Goal: Information Seeking & Learning: Learn about a topic

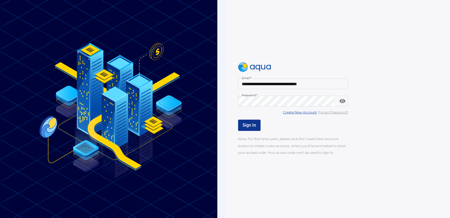
click at [246, 125] on span "Sign In" at bounding box center [249, 124] width 13 height 5
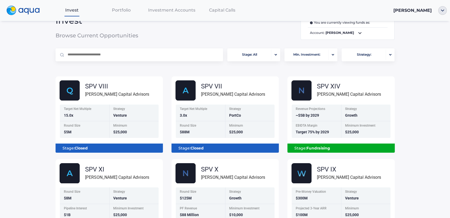
scroll to position [13, 0]
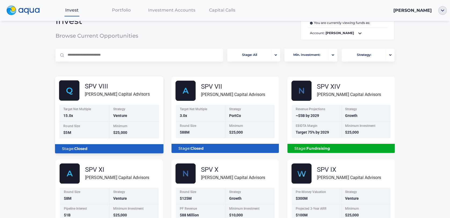
click at [86, 109] on div "Target Net Multiple" at bounding box center [84, 109] width 43 height 5
click at [95, 89] on div "SPV VIII" at bounding box center [117, 86] width 65 height 6
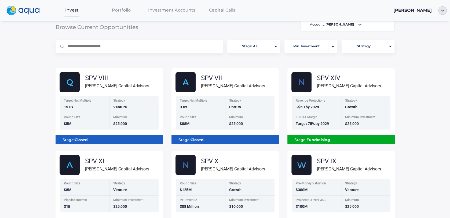
scroll to position [0, 0]
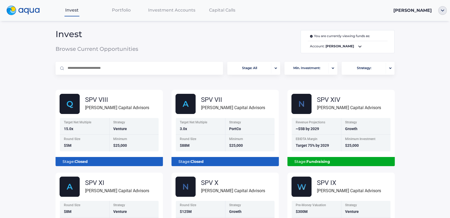
click at [359, 47] on icon at bounding box center [360, 46] width 6 height 6
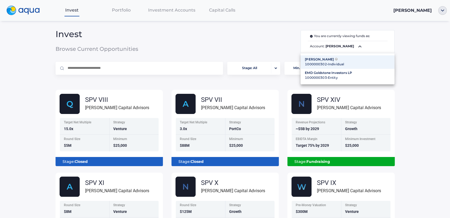
click at [342, 74] on div "EMD Goldstone Investors LP" at bounding box center [347, 72] width 85 height 5
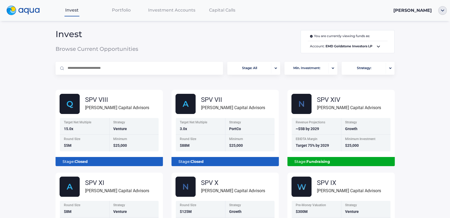
click at [120, 12] on span "Portfolio" at bounding box center [121, 10] width 19 height 5
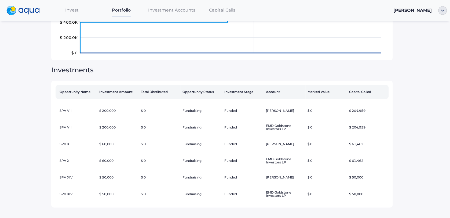
scroll to position [84, 0]
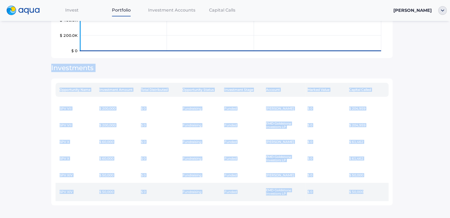
drag, startPoint x: 46, startPoint y: 67, endPoint x: 371, endPoint y: 195, distance: 349.4
click at [371, 195] on div "Invest Portfolio Investment Accounts Capital Calls [PERSON_NAME] Portfolio ****…" at bounding box center [225, 109] width 450 height 218
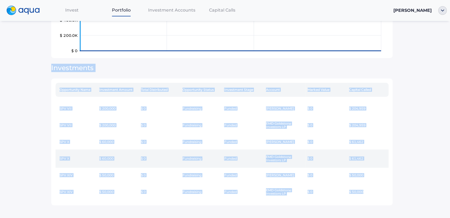
click at [376, 154] on td "$ 61,462" at bounding box center [368, 158] width 42 height 18
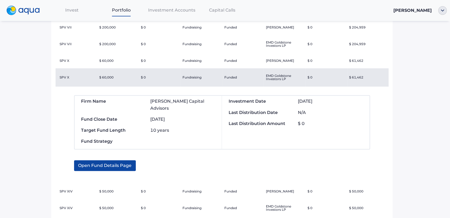
scroll to position [174, 0]
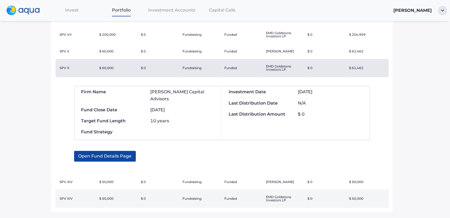
click at [196, 193] on td "Fundraising" at bounding box center [201, 198] width 42 height 18
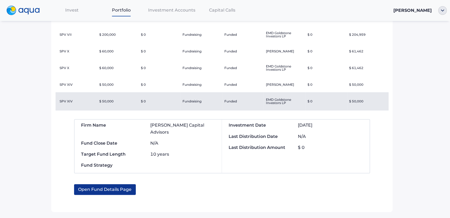
click at [117, 184] on span "Open Fund Details Page" at bounding box center [104, 189] width 53 height 11
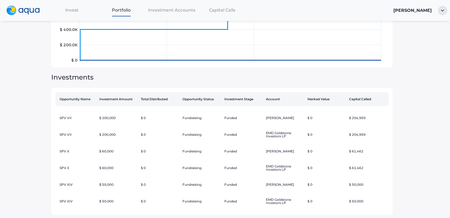
scroll to position [84, 0]
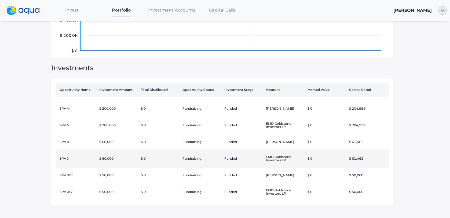
click at [168, 163] on td "$ 0" at bounding box center [160, 158] width 42 height 18
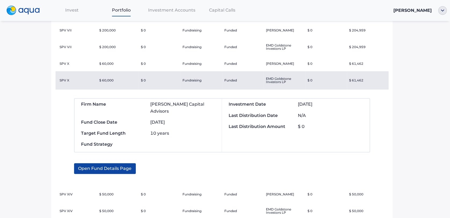
scroll to position [163, 0]
click at [119, 162] on span "Open Fund Details Page" at bounding box center [104, 167] width 53 height 11
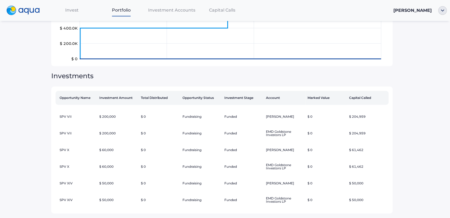
scroll to position [84, 0]
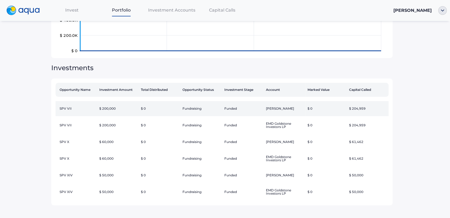
click at [196, 107] on td "Fundraising" at bounding box center [201, 108] width 42 height 15
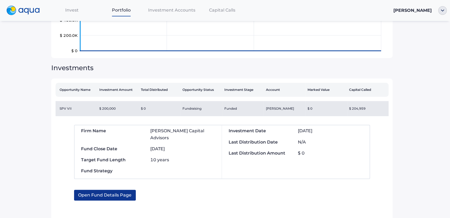
click at [106, 189] on span "Open Fund Details Page" at bounding box center [104, 194] width 53 height 11
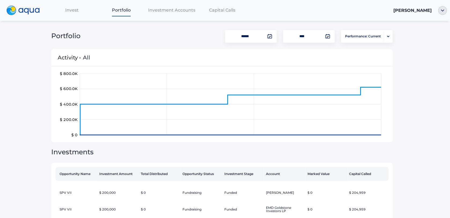
click at [164, 9] on span "Investment Accounts" at bounding box center [171, 10] width 47 height 5
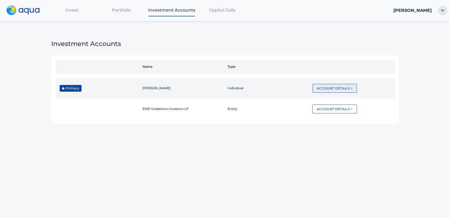
click at [339, 89] on button "Account Details >" at bounding box center [334, 88] width 45 height 9
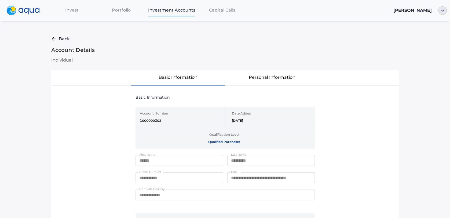
click at [59, 39] on span "Back" at bounding box center [64, 38] width 11 height 7
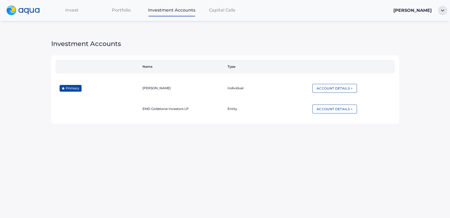
click at [219, 10] on span "Capital Calls" at bounding box center [222, 10] width 26 height 5
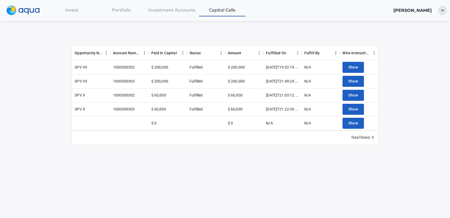
click at [167, 106] on div "$ 60,000" at bounding box center [167, 109] width 38 height 14
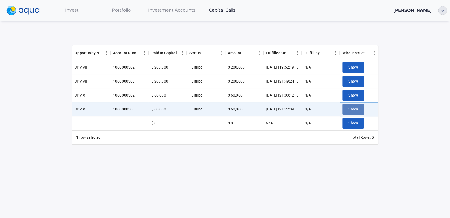
click at [351, 109] on span "Show" at bounding box center [353, 109] width 10 height 7
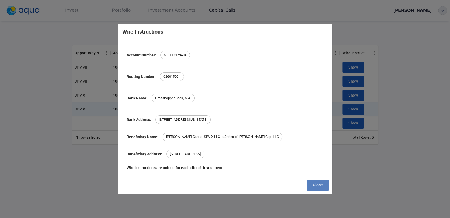
click at [315, 184] on span "Close" at bounding box center [318, 184] width 10 height 7
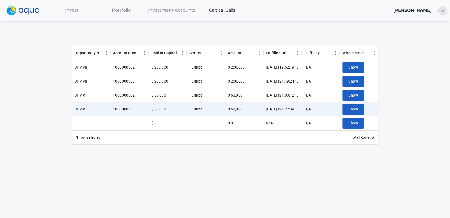
click at [177, 12] on span "Investment Accounts" at bounding box center [171, 10] width 47 height 5
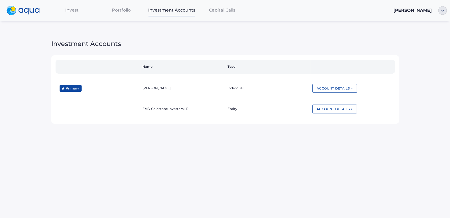
click at [120, 13] on span "Portfolio" at bounding box center [121, 10] width 19 height 5
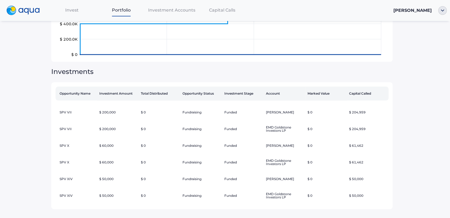
scroll to position [84, 0]
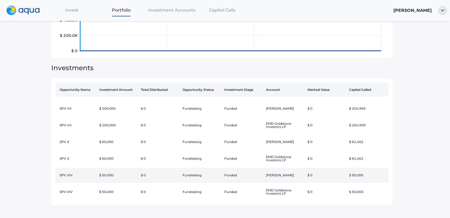
click at [86, 173] on td "SPV XIV" at bounding box center [77, 174] width 42 height 15
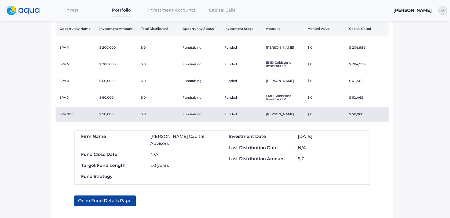
scroll to position [150, 0]
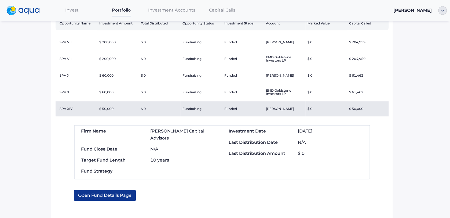
click at [96, 190] on span "Open Fund Details Page" at bounding box center [104, 195] width 53 height 11
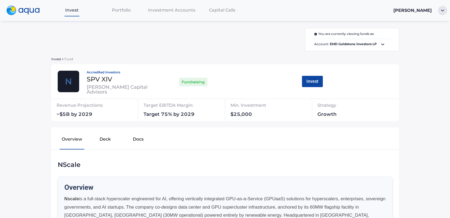
click at [104, 138] on button "Deck" at bounding box center [105, 139] width 33 height 17
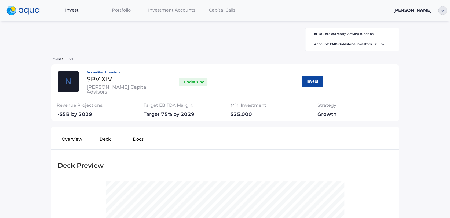
click at [139, 138] on button "Docs" at bounding box center [138, 139] width 33 height 17
click at [120, 9] on span "Portfolio" at bounding box center [121, 10] width 19 height 5
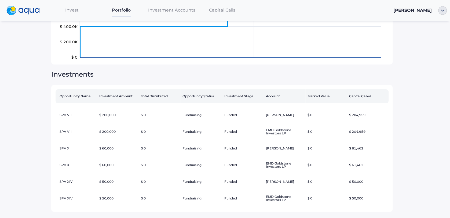
scroll to position [84, 0]
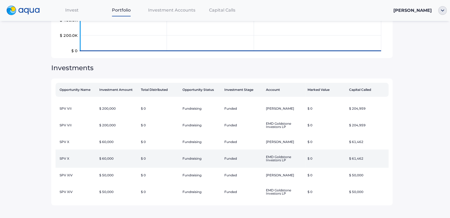
click at [105, 158] on td "$ 60,000" at bounding box center [118, 158] width 42 height 18
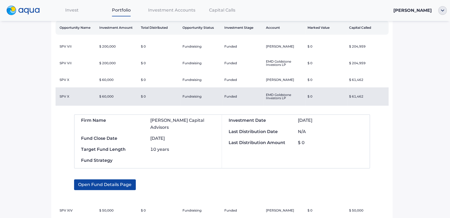
scroll to position [160, 0]
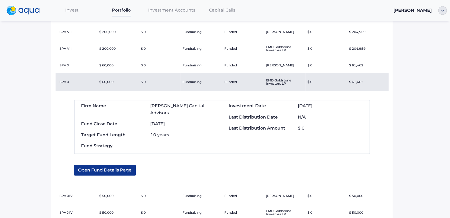
click at [112, 164] on span "Open Fund Details Page" at bounding box center [104, 169] width 53 height 11
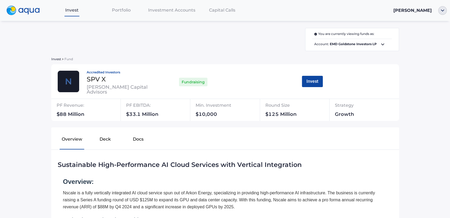
click at [58, 60] on span "Invest" at bounding box center [56, 59] width 10 height 4
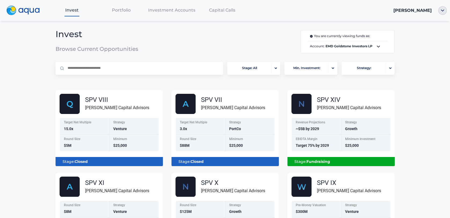
click at [118, 15] on div "Portfolio" at bounding box center [121, 10] width 49 height 11
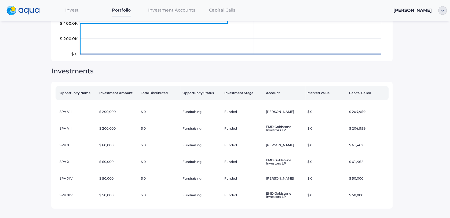
scroll to position [84, 0]
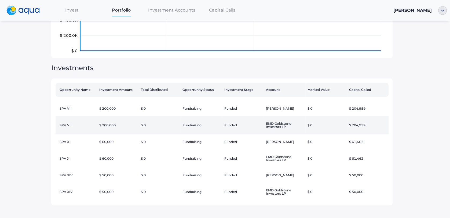
click at [115, 126] on td "$ 200,000" at bounding box center [118, 125] width 42 height 18
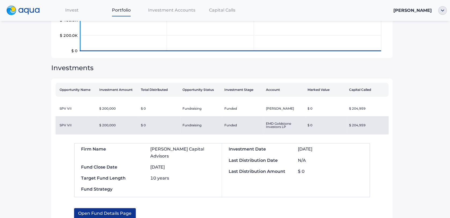
click at [118, 208] on span "Open Fund Details Page" at bounding box center [104, 213] width 53 height 11
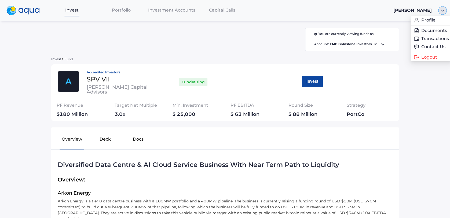
click at [441, 10] on img "button" at bounding box center [442, 10] width 9 height 9
